Goal: Navigation & Orientation: Find specific page/section

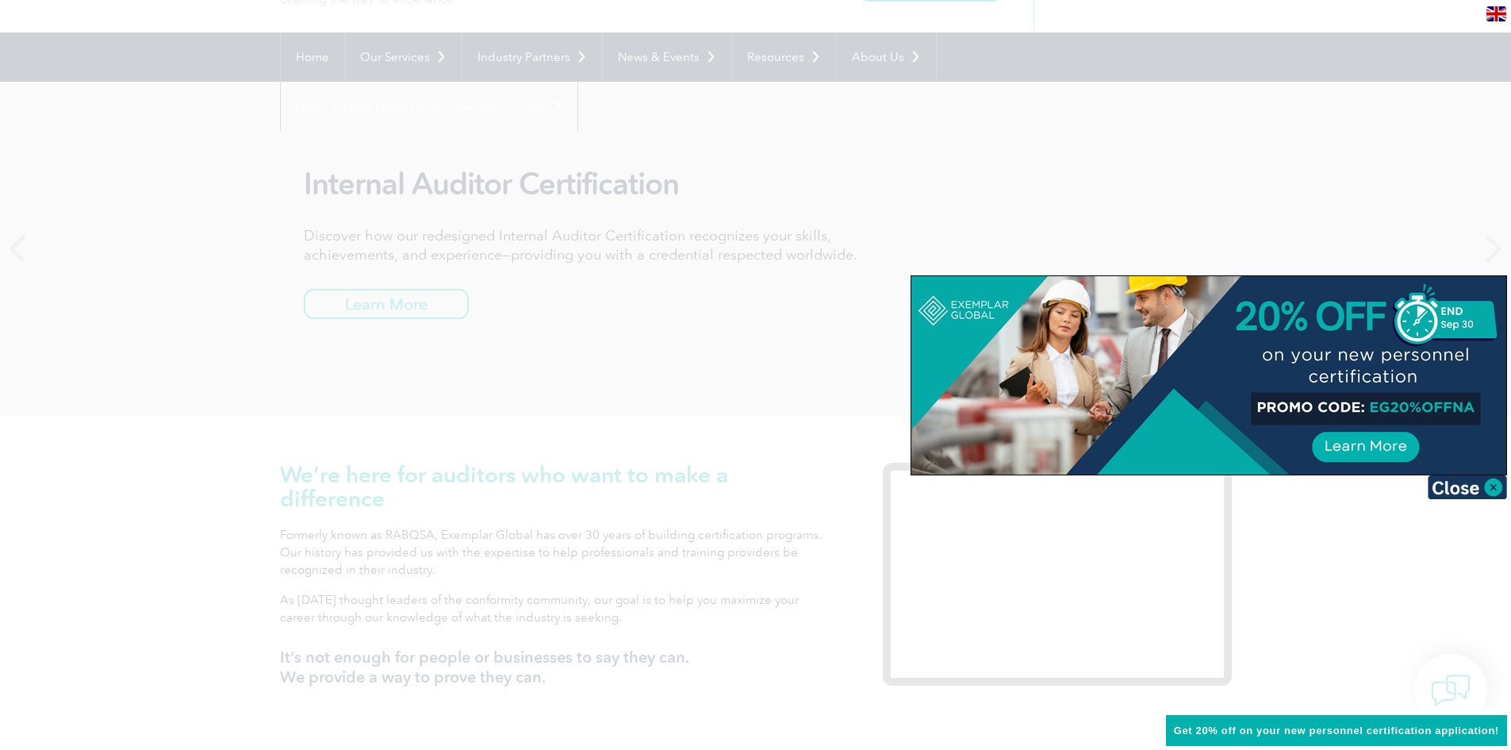
scroll to position [159, 0]
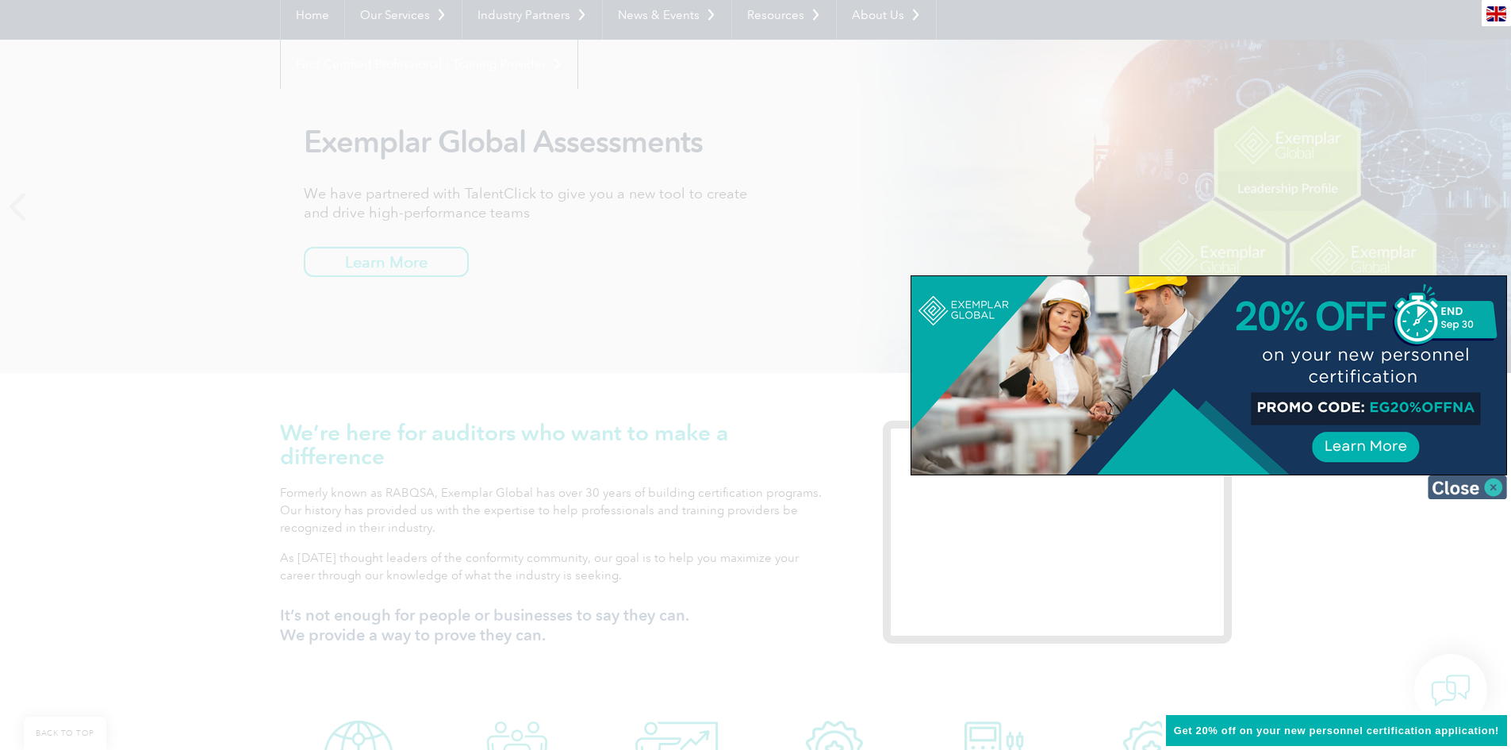
click at [1490, 481] on img at bounding box center [1467, 487] width 79 height 24
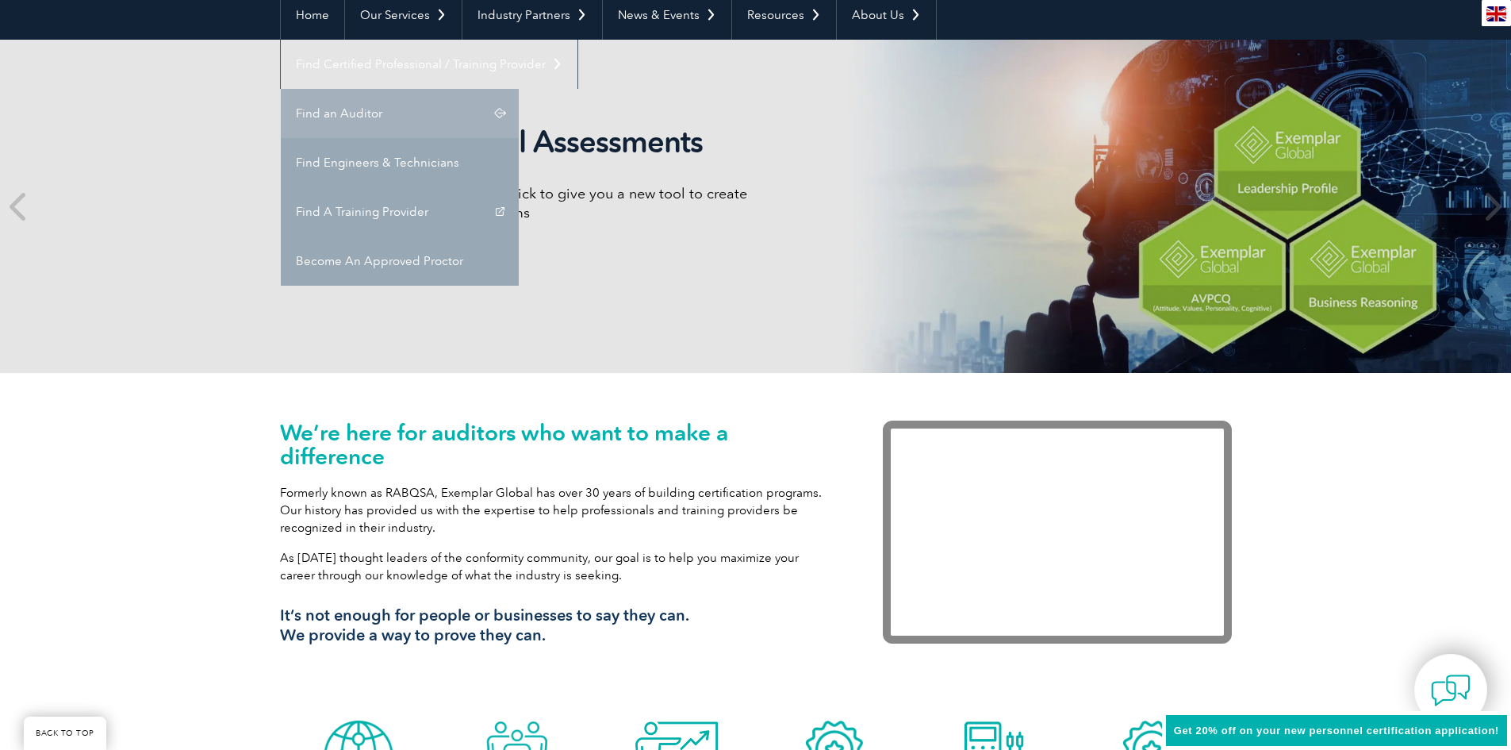
click at [519, 89] on link "Find an Auditor" at bounding box center [400, 113] width 238 height 49
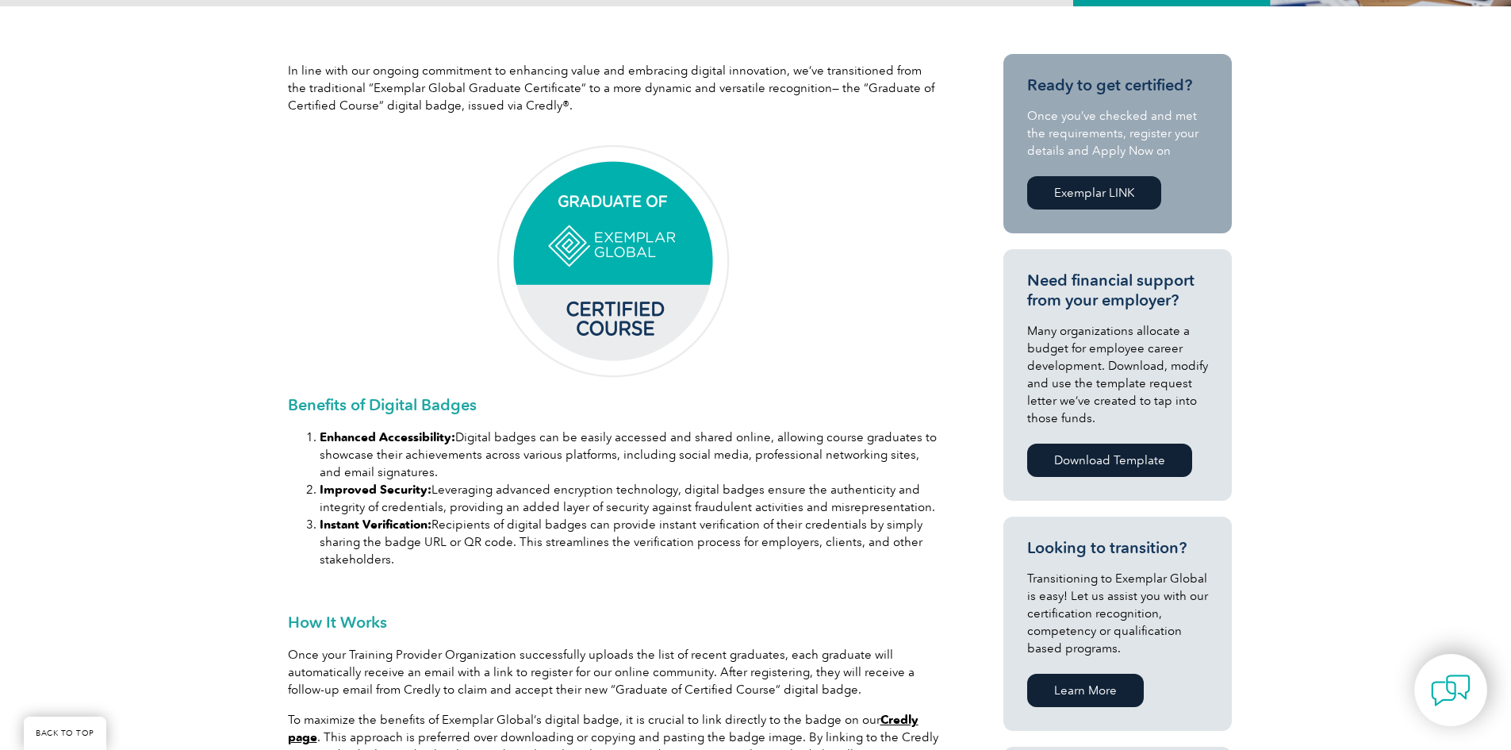
scroll to position [397, 0]
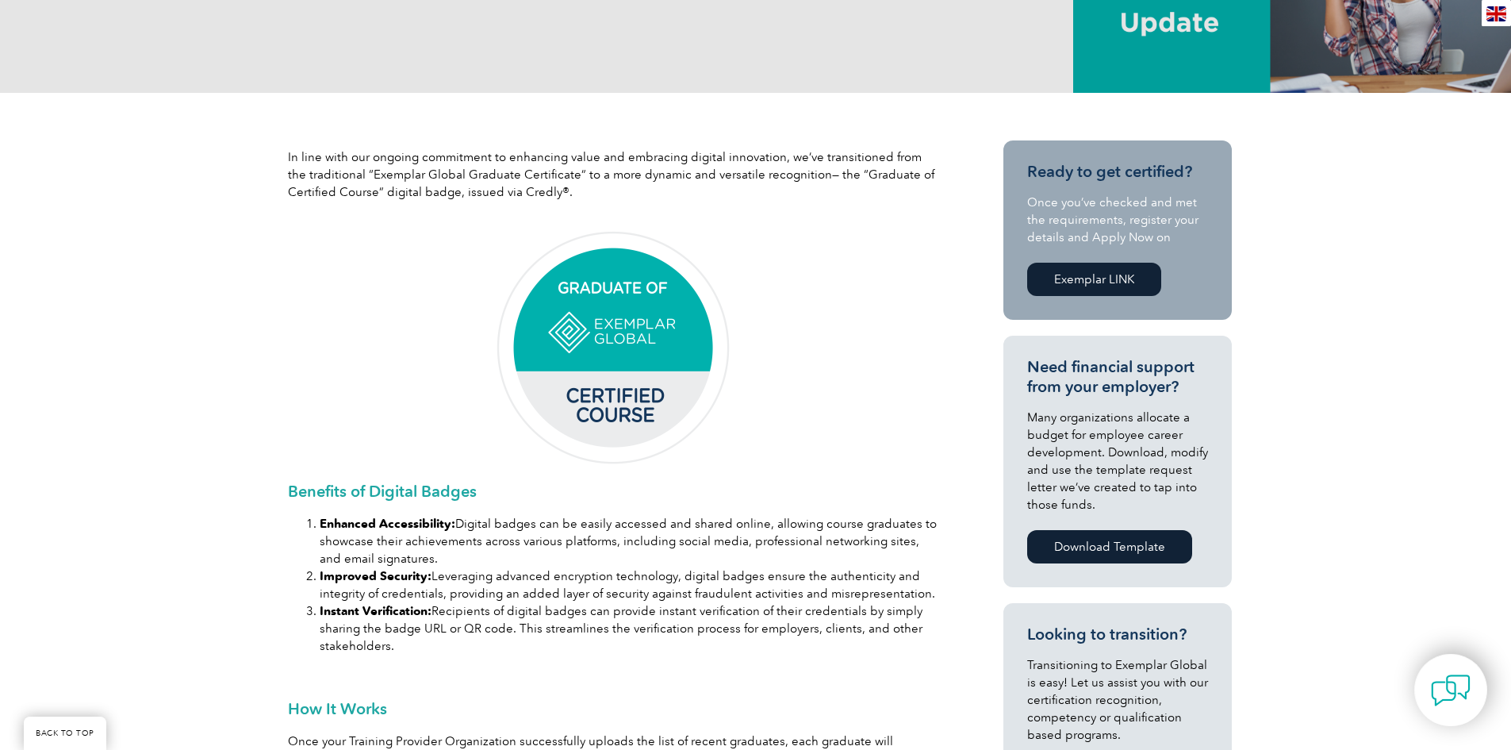
click at [587, 327] on img at bounding box center [613, 348] width 238 height 238
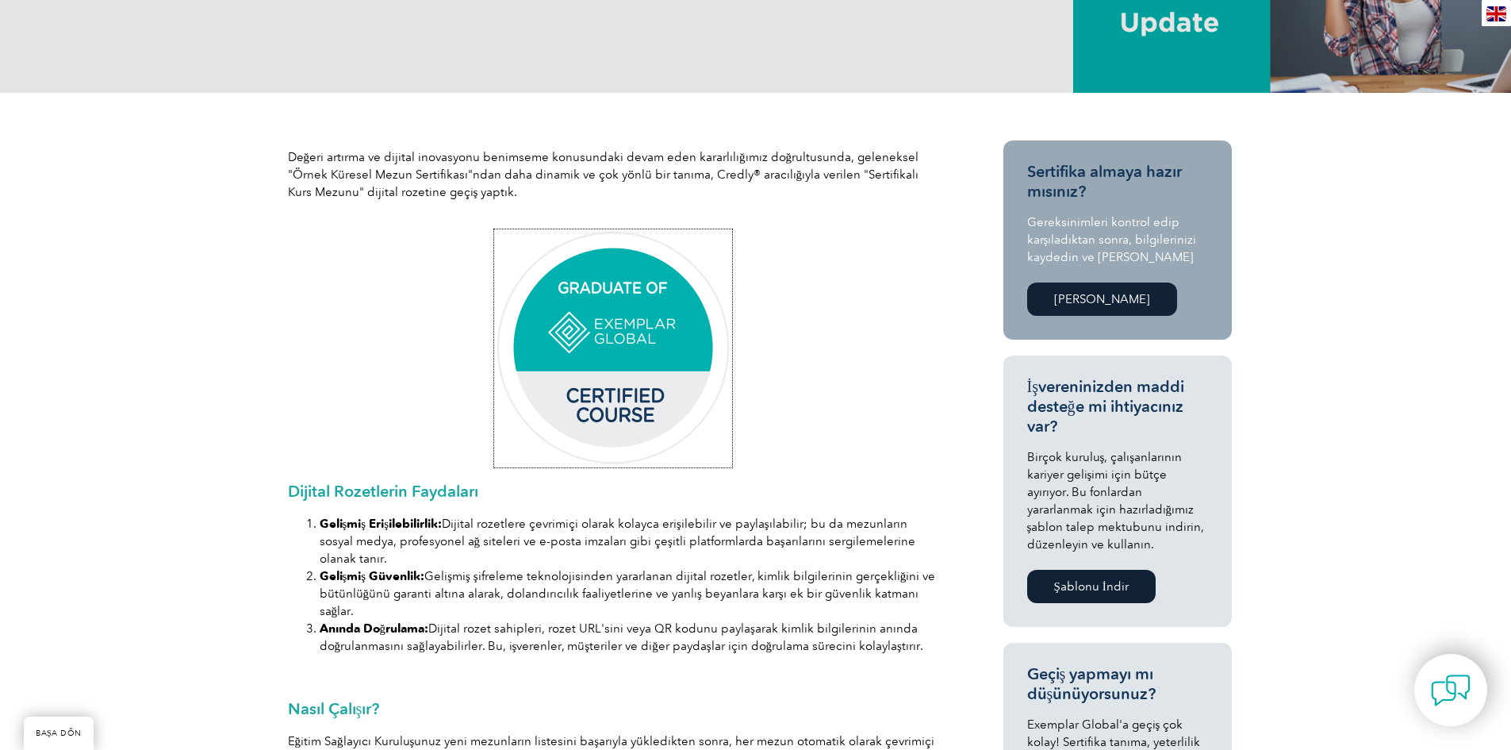
scroll to position [0, 0]
